Goal: Transaction & Acquisition: Register for event/course

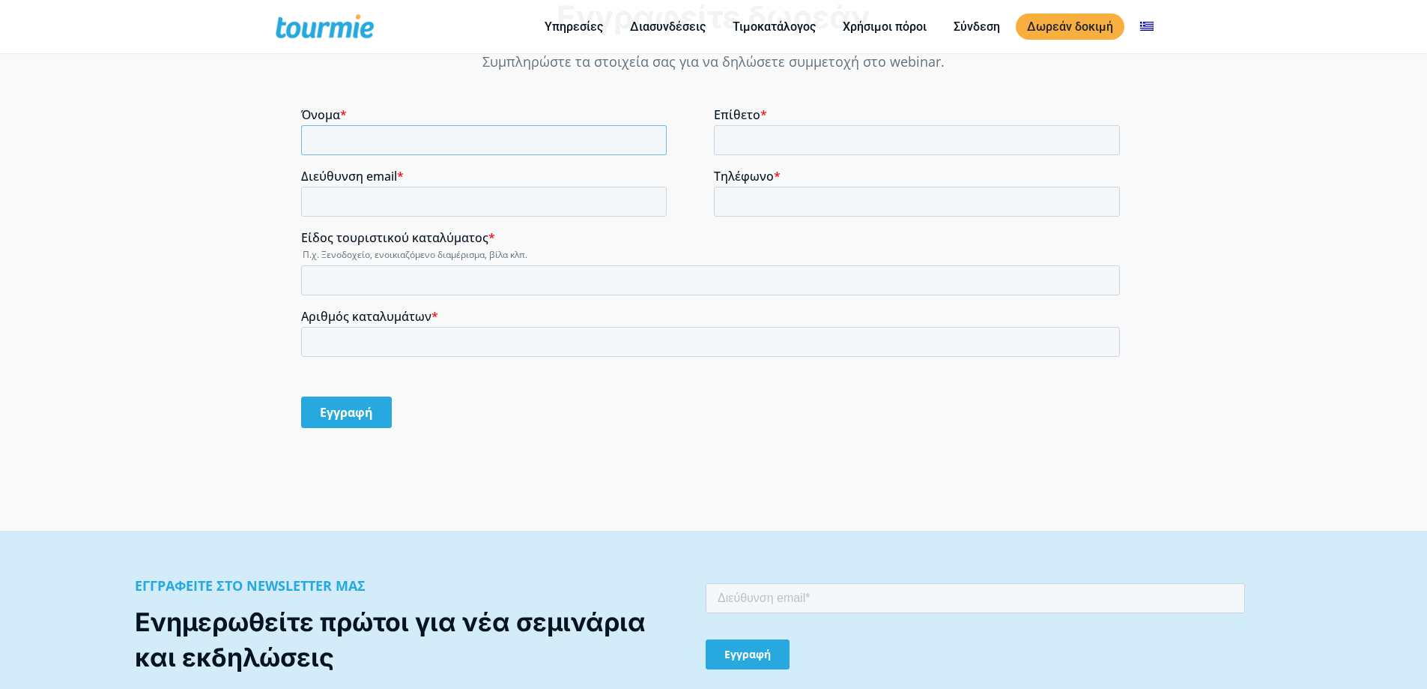
click at [422, 142] on input "Όνομα *" at bounding box center [484, 140] width 366 height 30
type input "z"
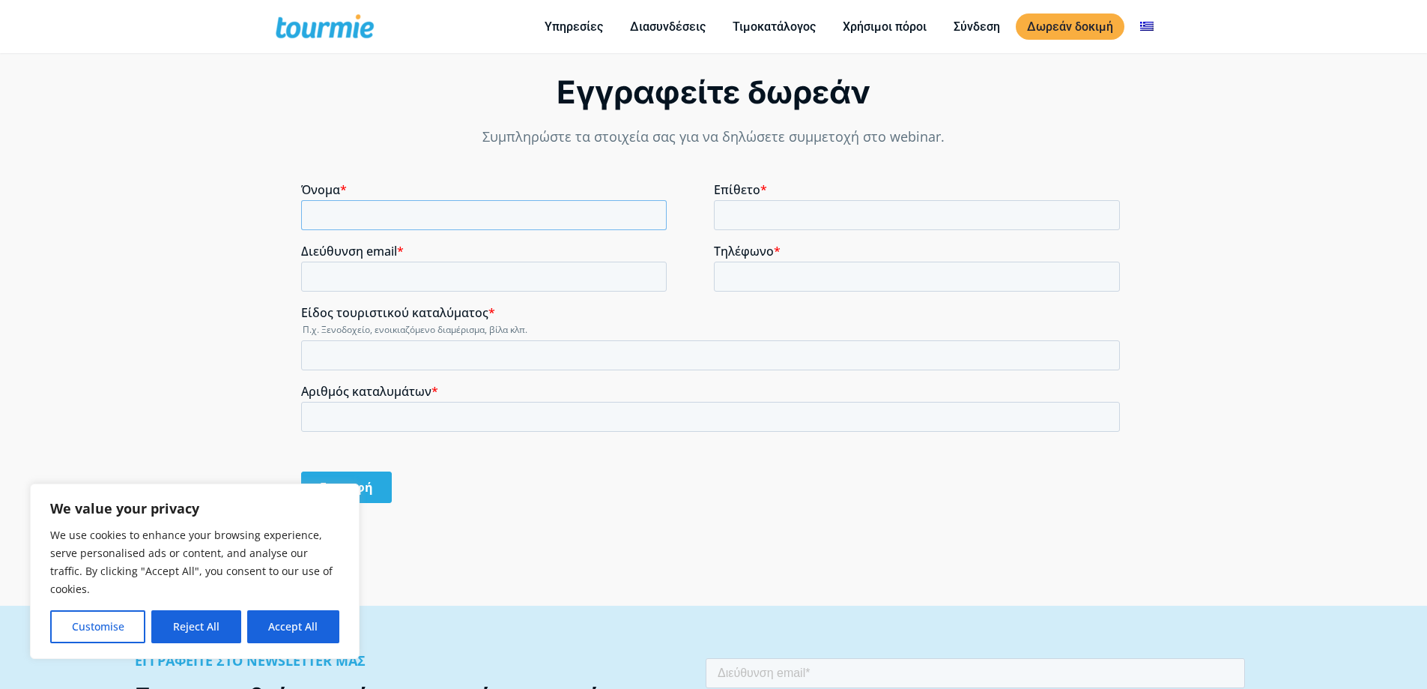
scroll to position [1172, 0]
type input "Ζησης"
type input "Κολέμπας"
click at [331, 280] on input "Διεύθυνση email *" at bounding box center [484, 277] width 366 height 30
type input "[EMAIL_ADDRESS][DOMAIN_NAME]"
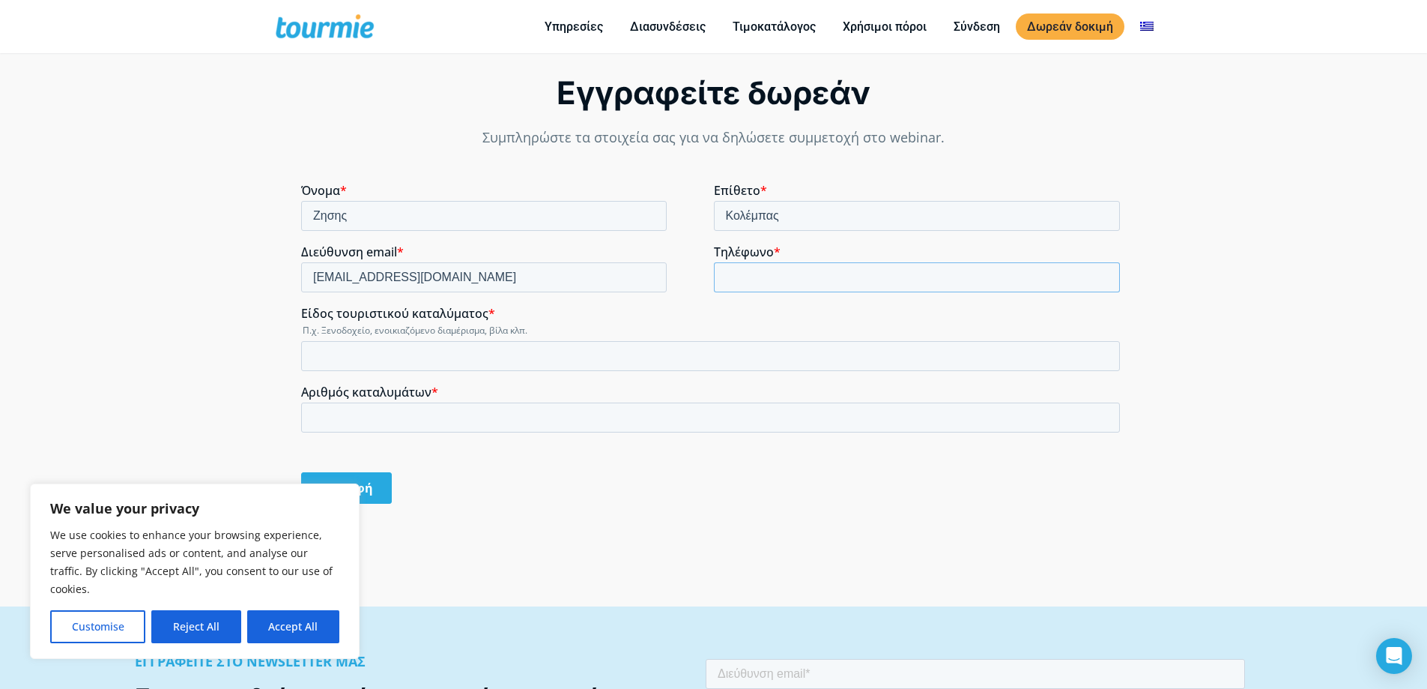
click at [770, 267] on input "Τηλέφωνο *" at bounding box center [917, 277] width 407 height 30
type input "6986426299"
click at [195, 626] on button "Reject All" at bounding box center [195, 626] width 89 height 33
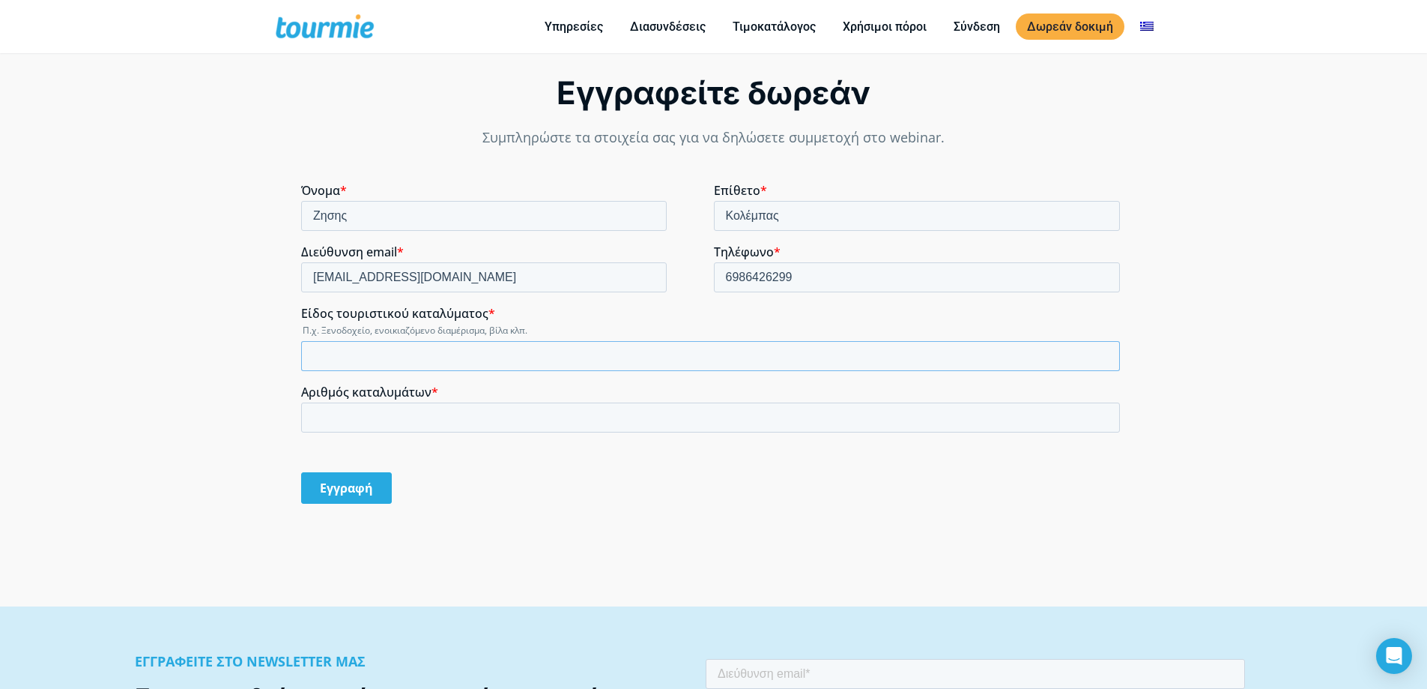
click at [341, 357] on input "Είδος τουριστικού καταλύματος *" at bounding box center [710, 356] width 819 height 30
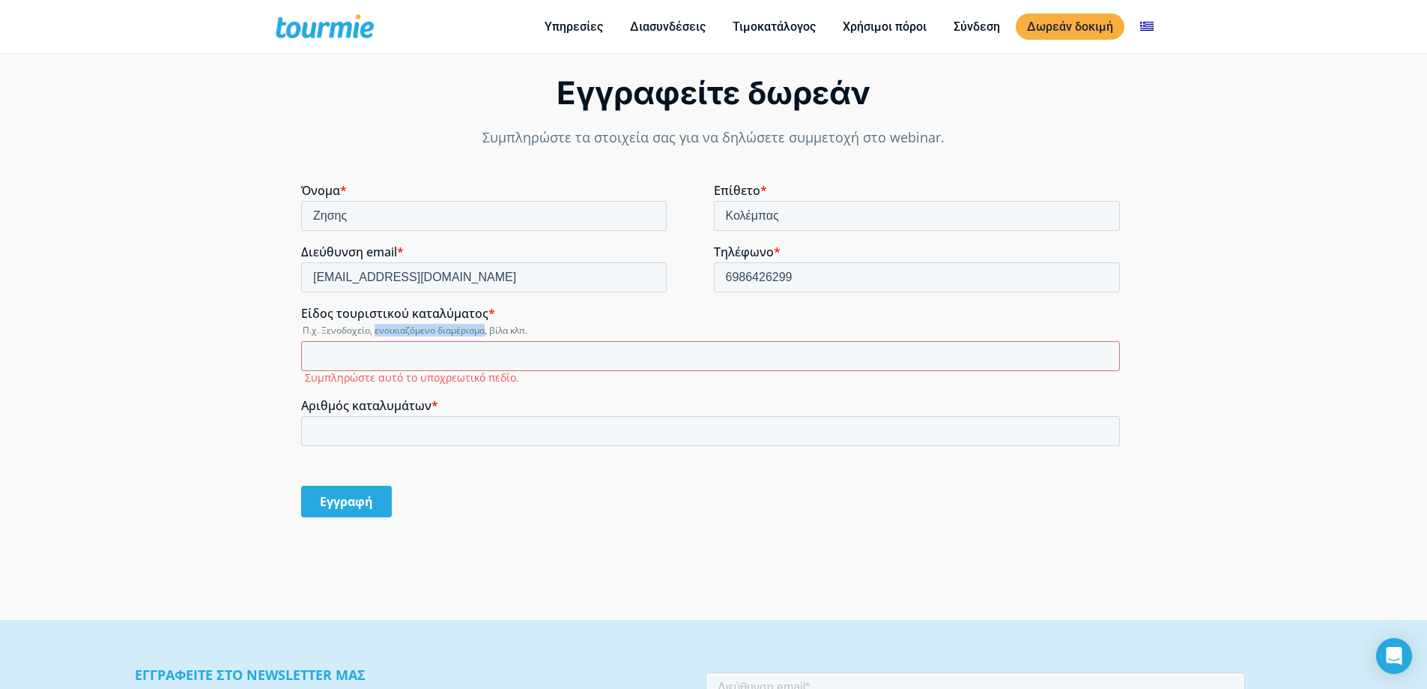
drag, startPoint x: 373, startPoint y: 330, endPoint x: 484, endPoint y: 329, distance: 110.9
click at [484, 329] on legend "Π.χ. Ξενοδοχείο, ενοικιαζόμενο διαμέρισμα, βίλα κλπ." at bounding box center [713, 330] width 825 height 13
copy legend "ενοικιαζόμενο διαμέρισμα"
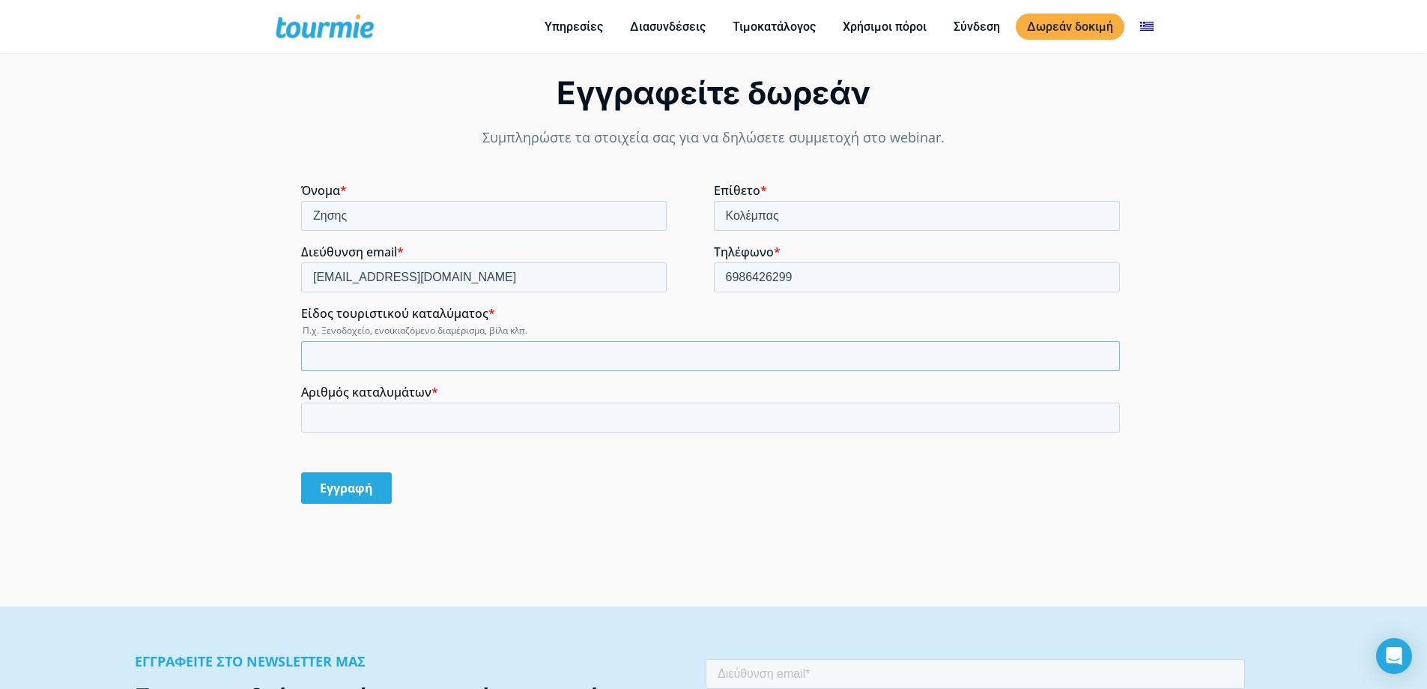
click at [420, 353] on input "Είδος τουριστικού καταλύματος *" at bounding box center [710, 356] width 819 height 30
paste input "ενοικιαζόμενο διαμέρισμα"
drag, startPoint x: 317, startPoint y: 354, endPoint x: 306, endPoint y: 355, distance: 10.5
click at [306, 355] on input "ενοικιαζόμενο διαμέρισμα" at bounding box center [710, 356] width 819 height 30
type input "Ενοικιαζόμενο διαμέρισμα"
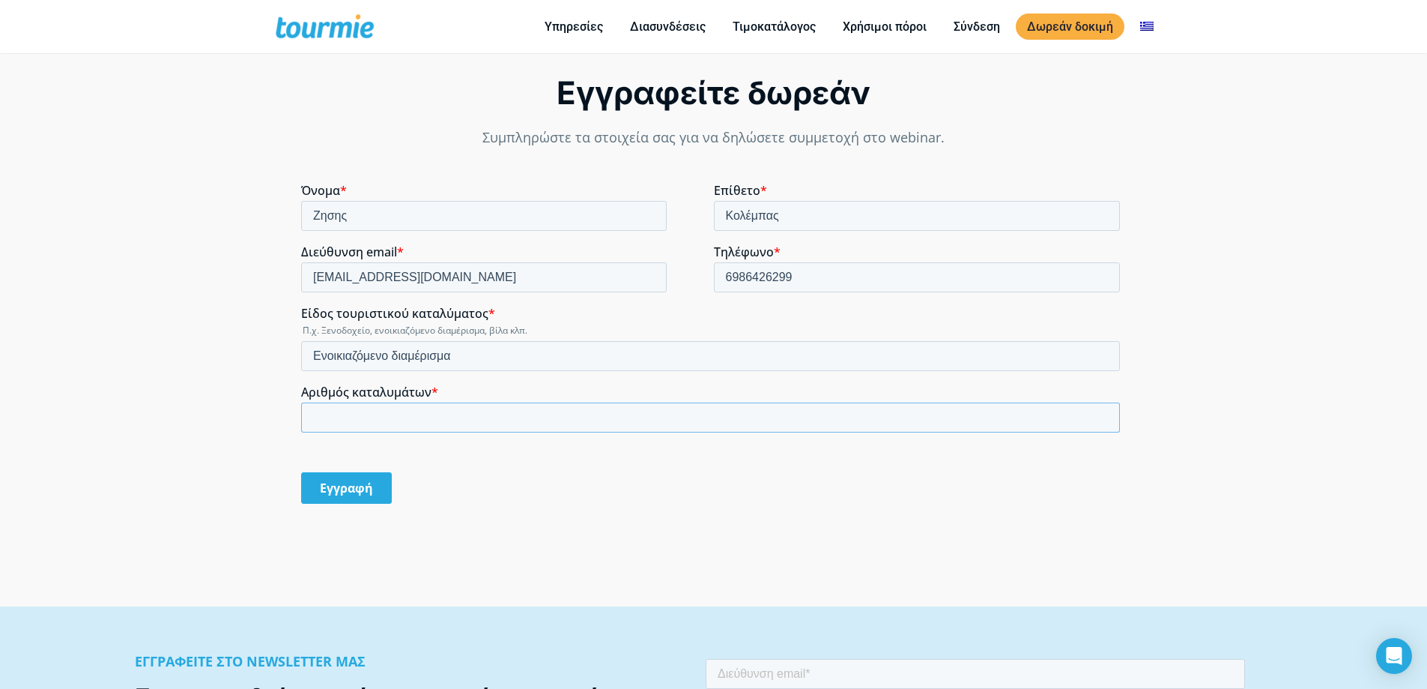
click at [324, 414] on input "Αριθμός καταλυμάτων *" at bounding box center [710, 417] width 819 height 30
click at [1104, 415] on input "1" at bounding box center [710, 417] width 819 height 30
click at [1104, 415] on input "2" at bounding box center [710, 417] width 819 height 30
click at [1103, 415] on input "3" at bounding box center [710, 417] width 819 height 30
click at [1103, 415] on input "4" at bounding box center [710, 417] width 819 height 30
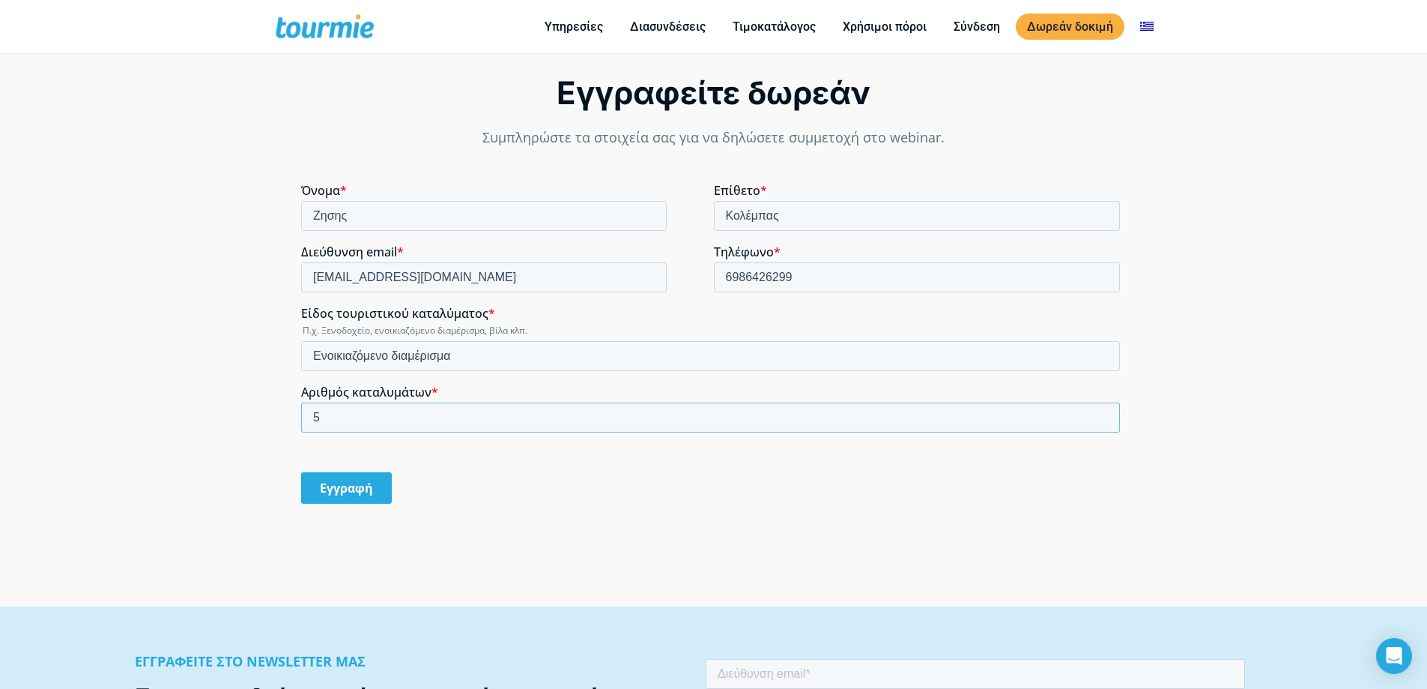
click at [1103, 415] on input "5" at bounding box center [710, 417] width 819 height 30
click at [1103, 415] on input "6" at bounding box center [710, 417] width 819 height 30
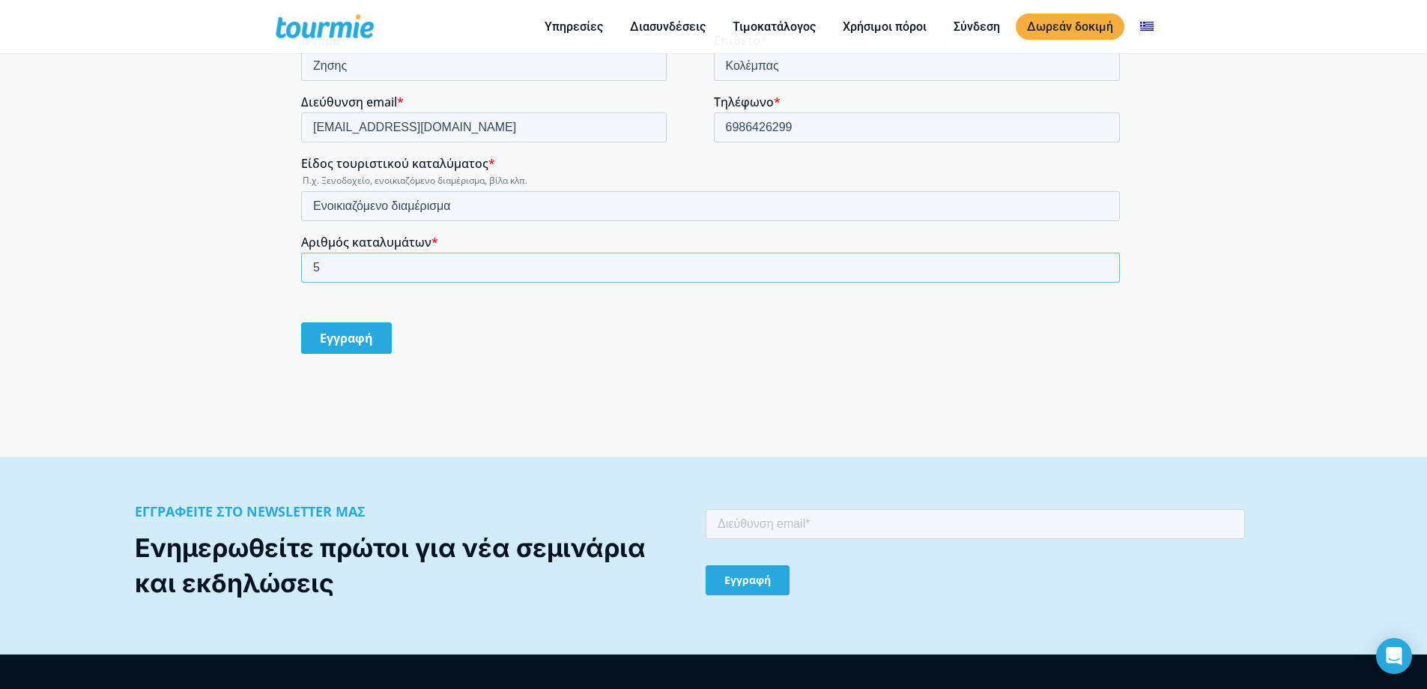
click at [1104, 271] on input "5" at bounding box center [710, 267] width 819 height 30
click at [1104, 265] on input "6" at bounding box center [710, 267] width 819 height 30
type input "5"
click at [1101, 269] on input "5" at bounding box center [710, 267] width 819 height 30
click at [339, 337] on input "Εγγραφή" at bounding box center [346, 337] width 91 height 31
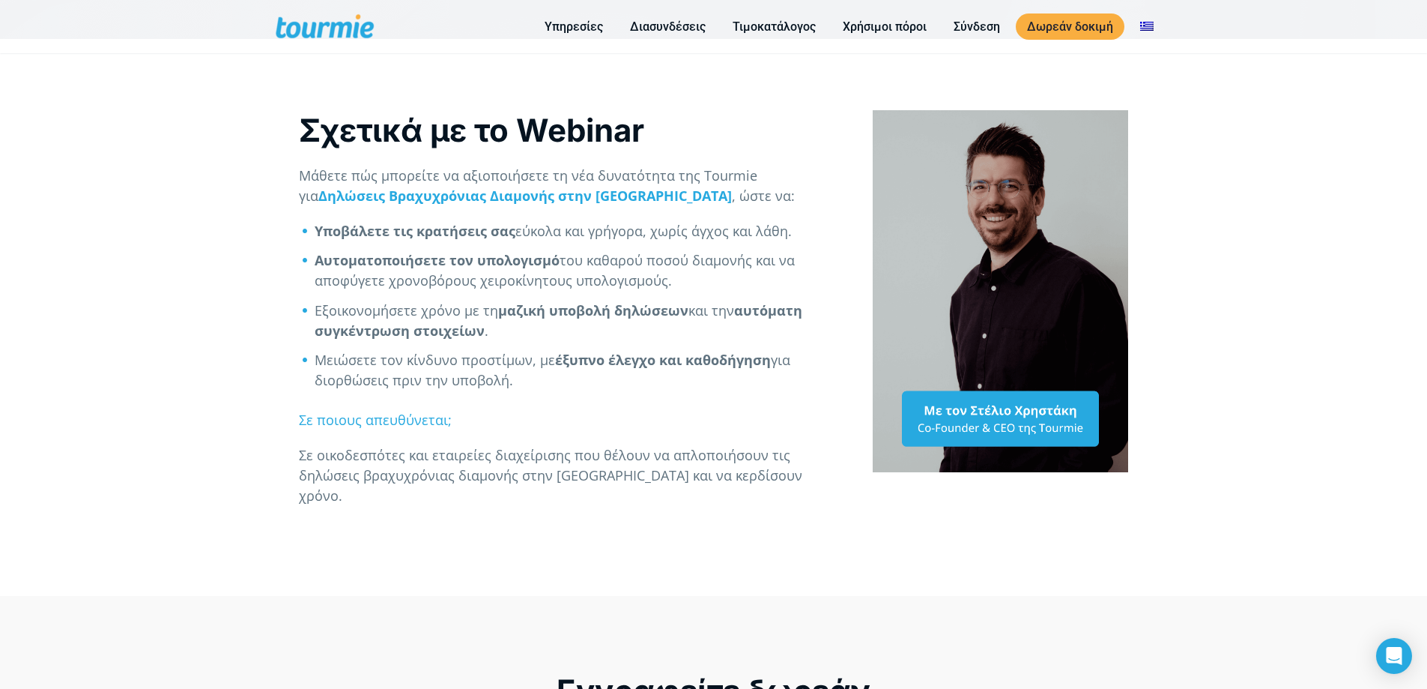
scroll to position [558, 0]
